Goal: Check status: Check status

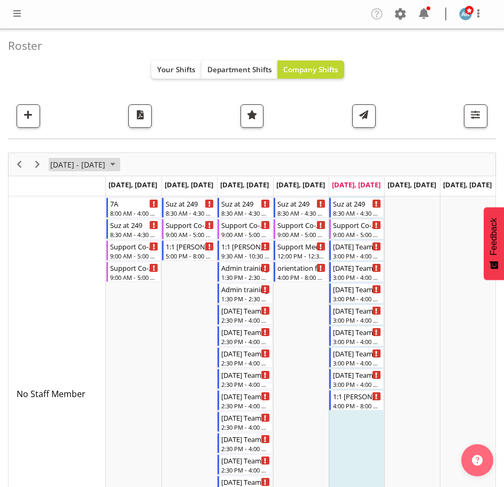
click at [106, 167] on span "[DATE] - [DATE]" at bounding box center [77, 164] width 57 height 13
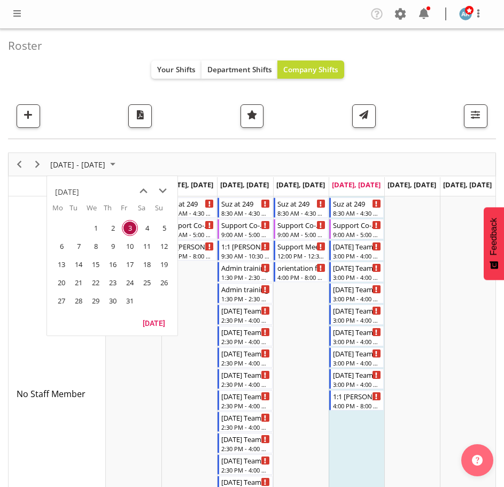
click at [144, 200] on span "previous month" at bounding box center [143, 190] width 19 height 19
click at [144, 193] on span "previous month" at bounding box center [143, 190] width 19 height 19
click at [144, 191] on span "previous month" at bounding box center [143, 190] width 19 height 19
click at [97, 265] on span "16" at bounding box center [96, 264] width 16 height 16
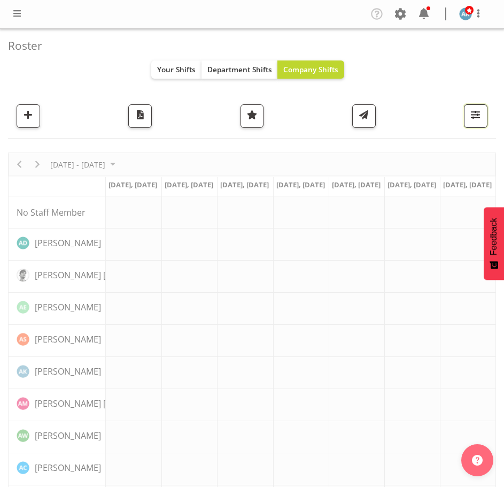
click at [471, 120] on span "button" at bounding box center [476, 115] width 14 height 14
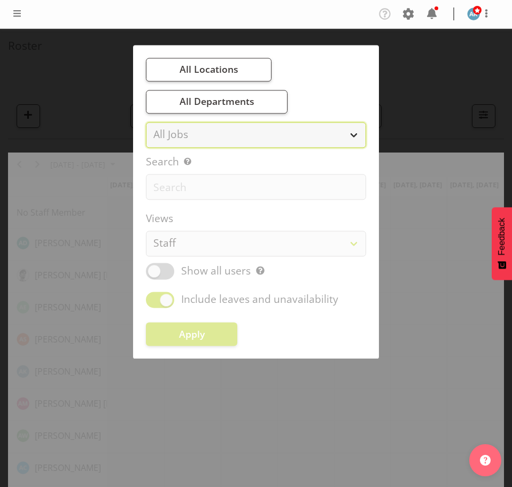
click at [276, 139] on select "All Jobs All Jobs Accounts and Payroll Admin Support Aspirations and Support Fa…" at bounding box center [256, 135] width 220 height 26
click at [276, 140] on select "All Jobs All Jobs Accounts and Payroll Admin Support Aspirations and Support Fa…" at bounding box center [256, 135] width 220 height 26
click at [449, 81] on div at bounding box center [256, 243] width 512 height 487
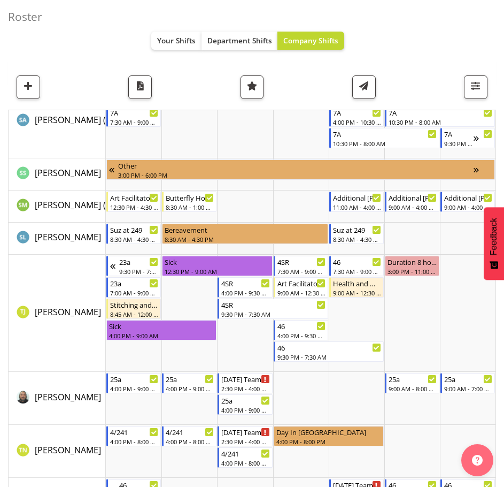
scroll to position [6160, 0]
